Goal: Navigation & Orientation: Find specific page/section

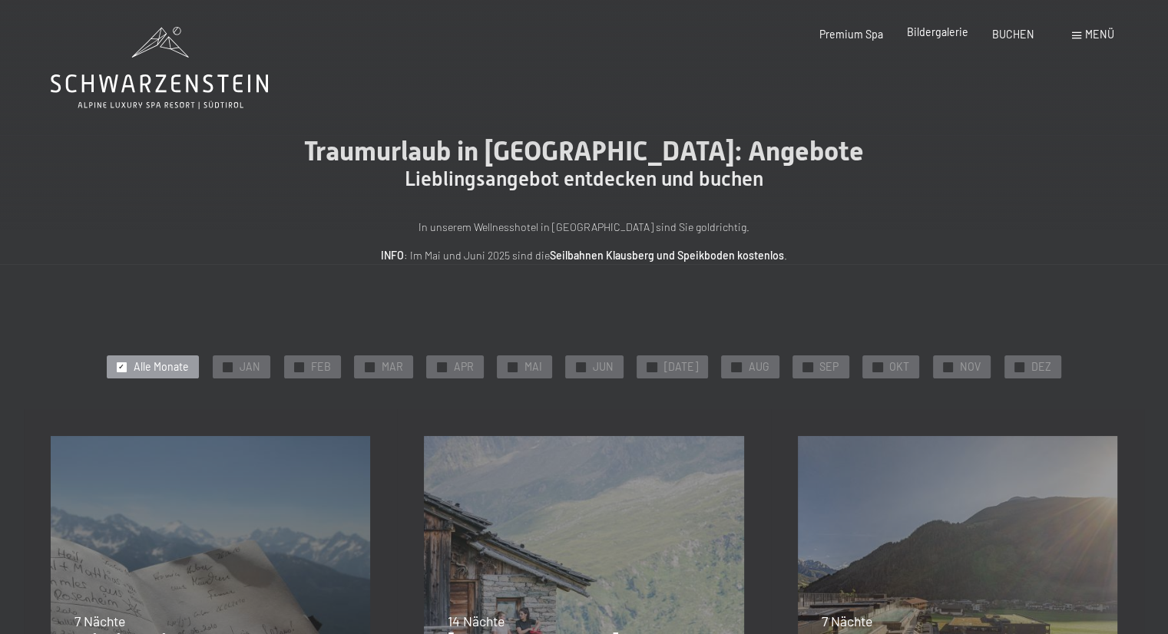
click at [936, 33] on span "Bildergalerie" at bounding box center [937, 31] width 61 height 13
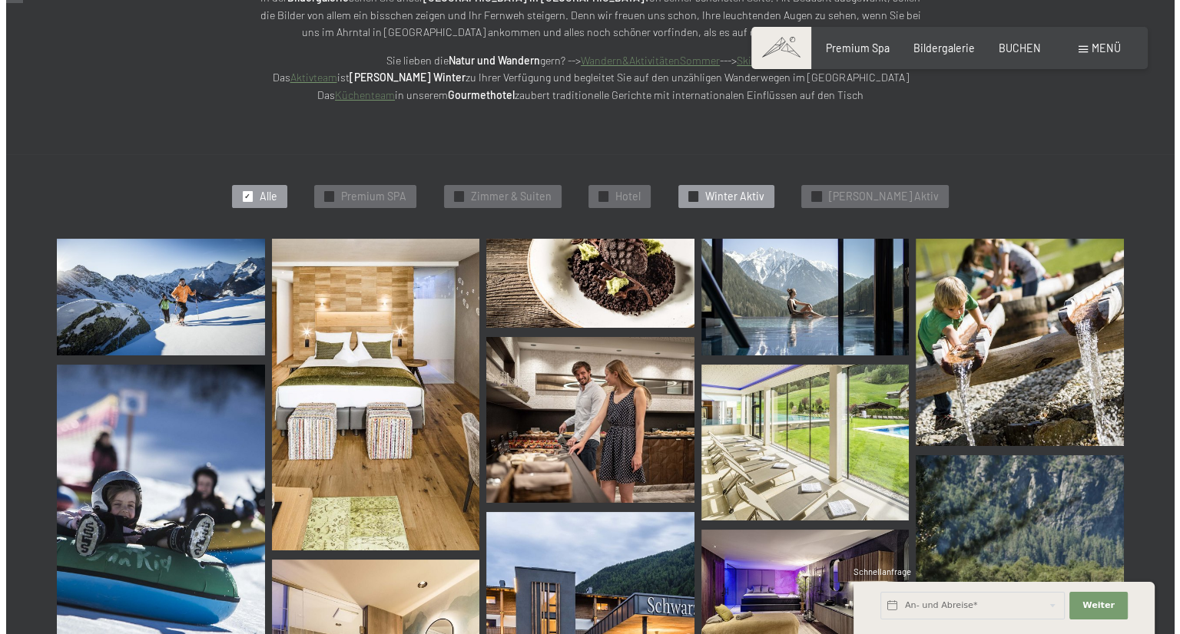
scroll to position [461, 0]
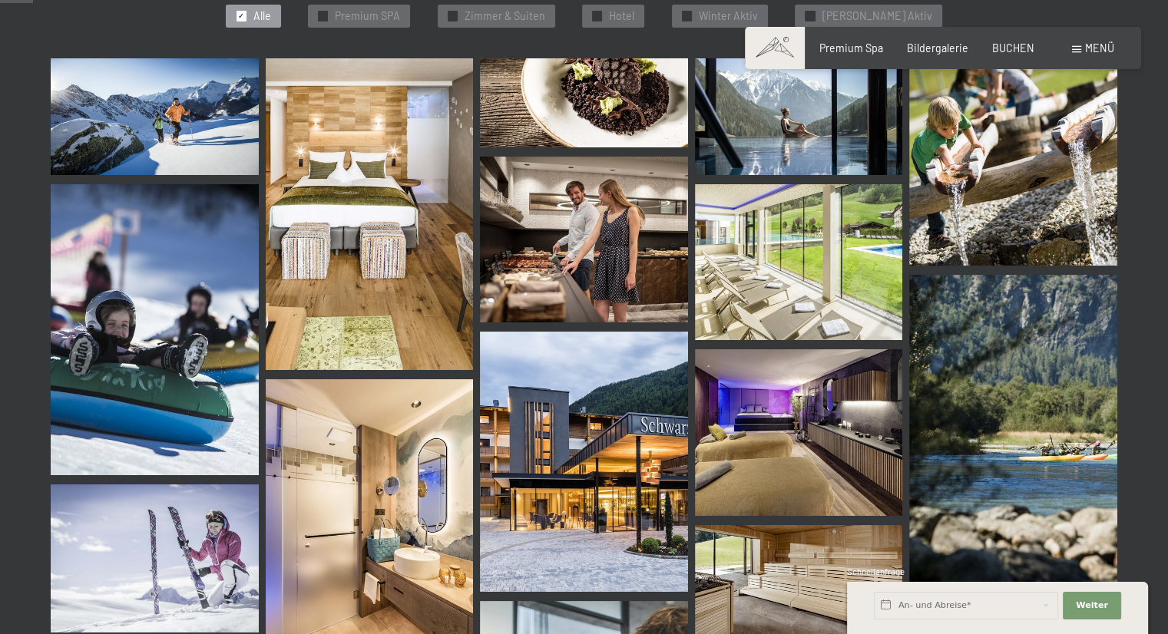
click at [1078, 48] on span at bounding box center [1076, 49] width 9 height 7
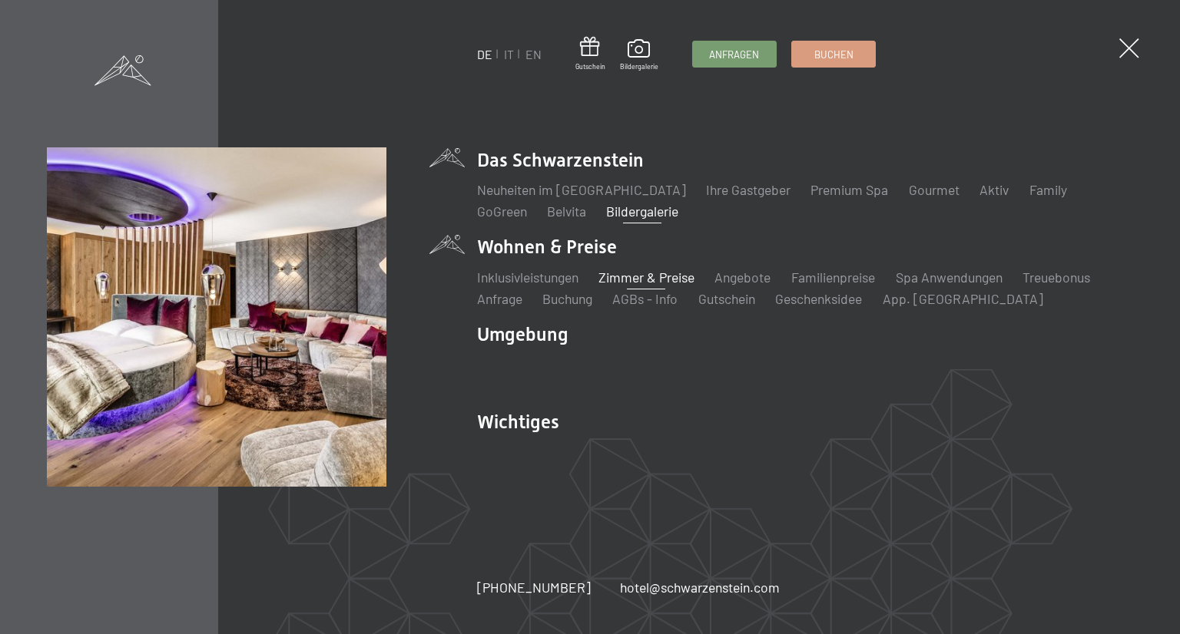
click at [642, 279] on link "Zimmer & Preise" at bounding box center [646, 277] width 96 height 17
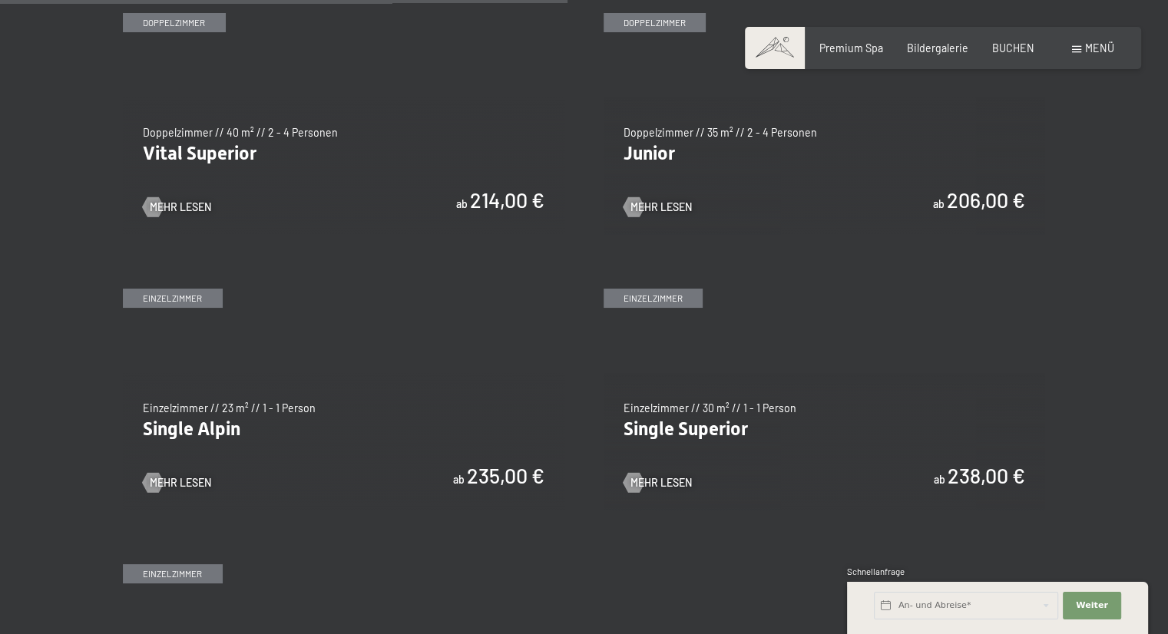
scroll to position [1843, 0]
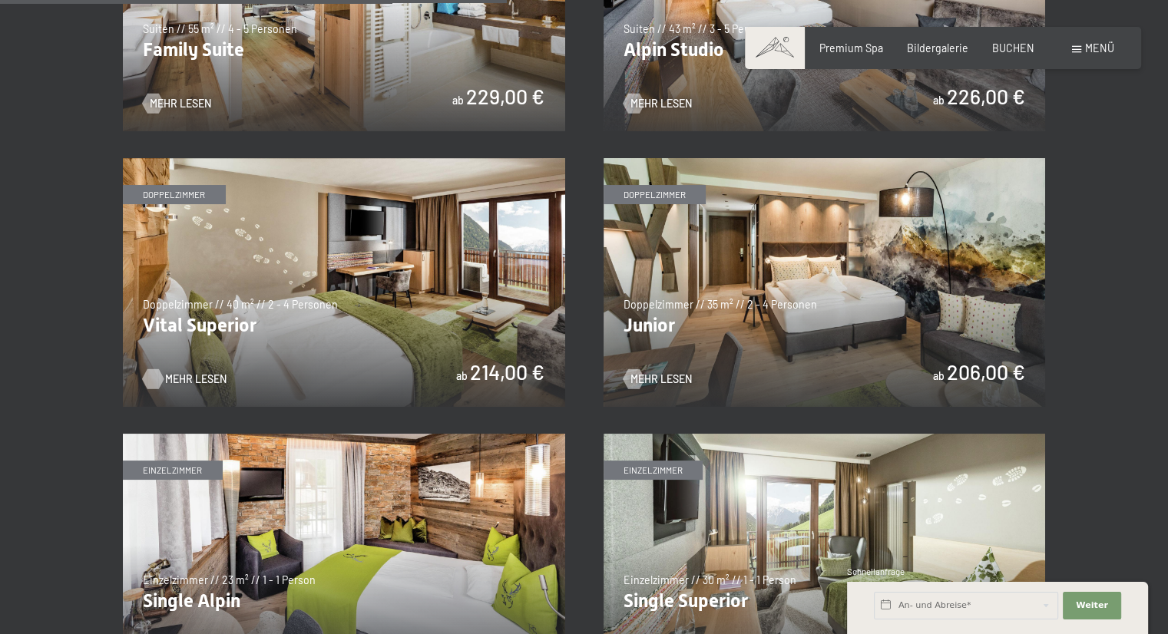
click at [189, 380] on span "Mehr Lesen" at bounding box center [195, 379] width 61 height 15
